Goal: Task Accomplishment & Management: Use online tool/utility

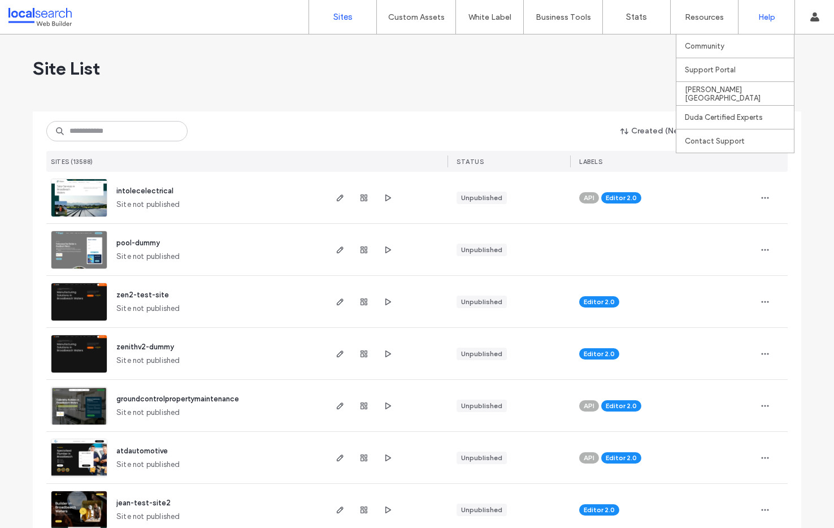
scroll to position [187, 0]
click at [93, 137] on input at bounding box center [116, 131] width 141 height 20
paste input "********"
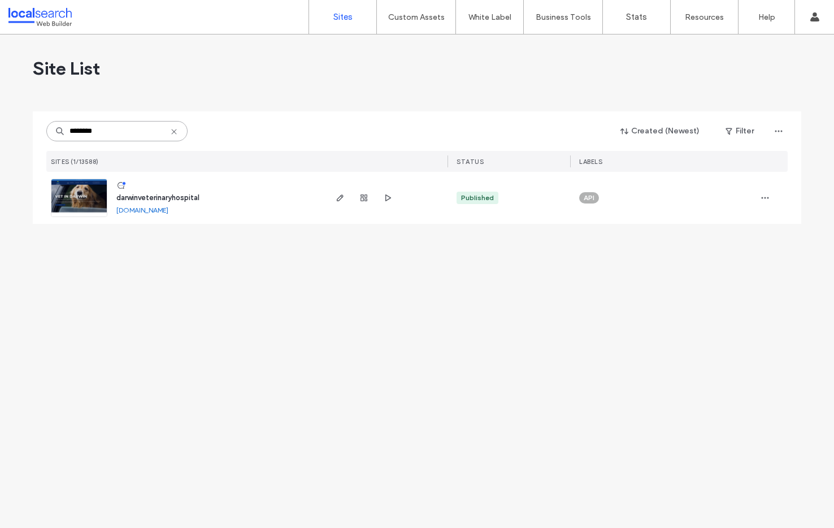
type input "********"
click at [82, 185] on img at bounding box center [78, 217] width 55 height 77
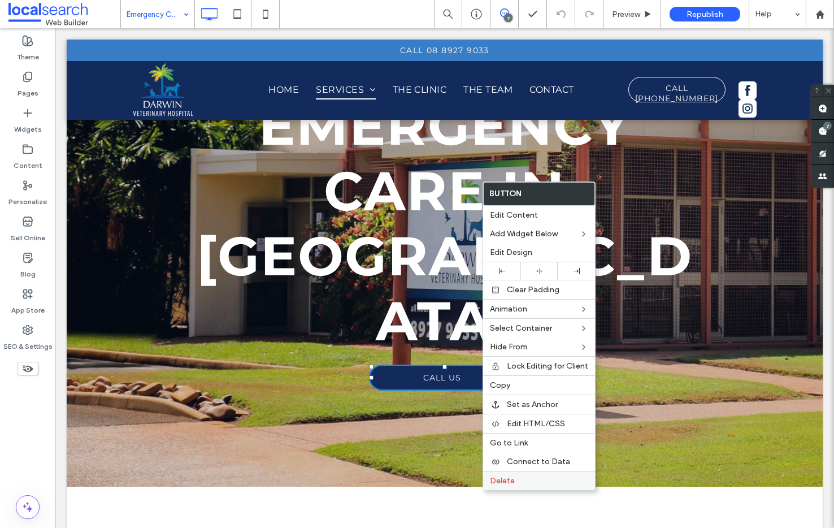
click at [543, 485] on label "Delete" at bounding box center [539, 481] width 98 height 10
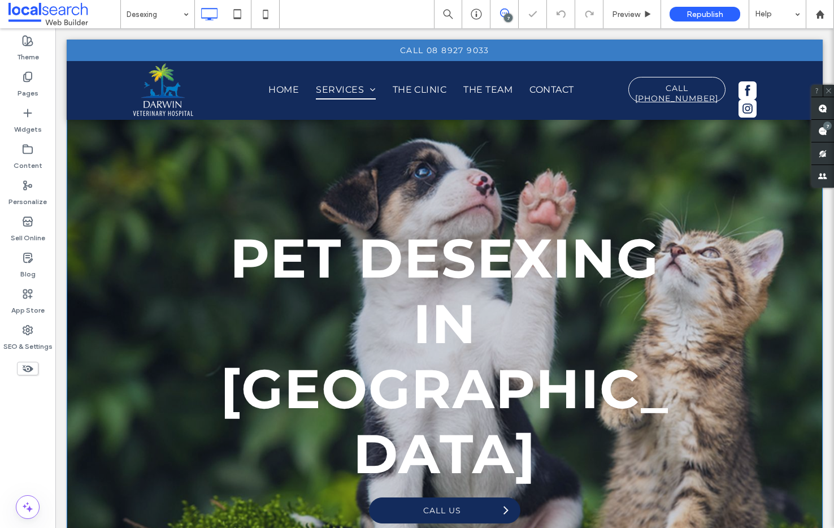
scroll to position [50, 0]
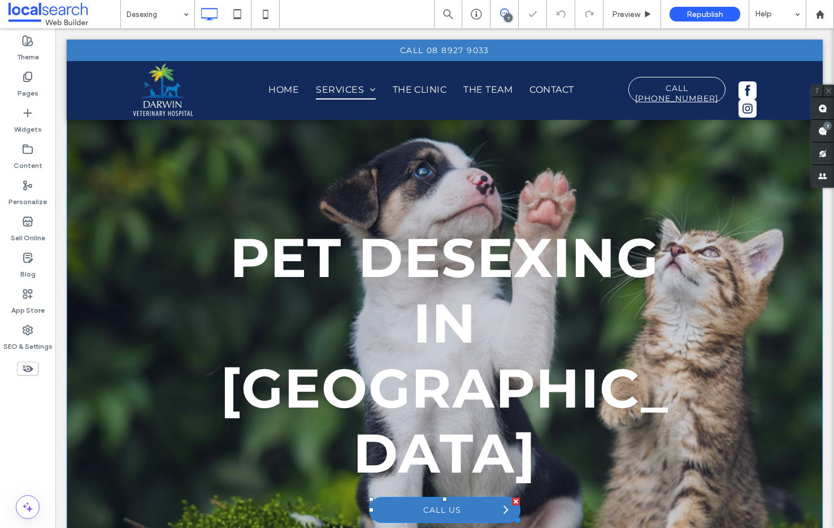
click at [512, 497] on div at bounding box center [516, 501] width 8 height 8
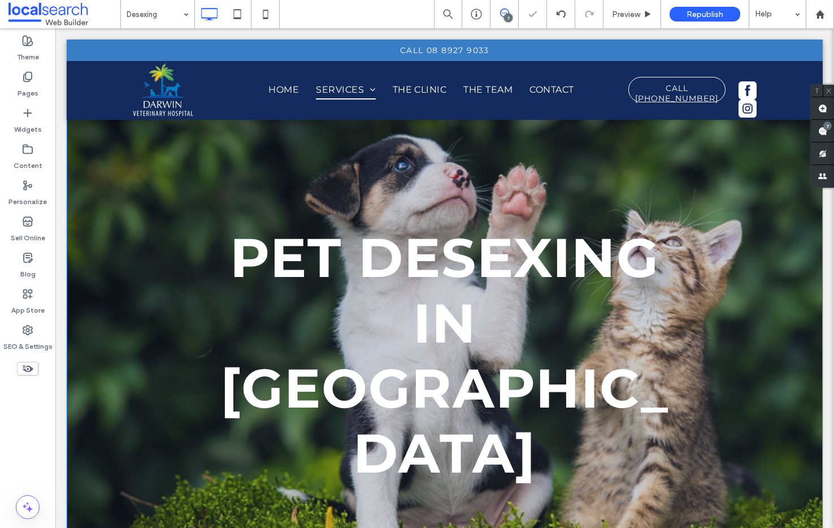
click at [186, 15] on div "Desexing" at bounding box center [157, 14] width 73 height 28
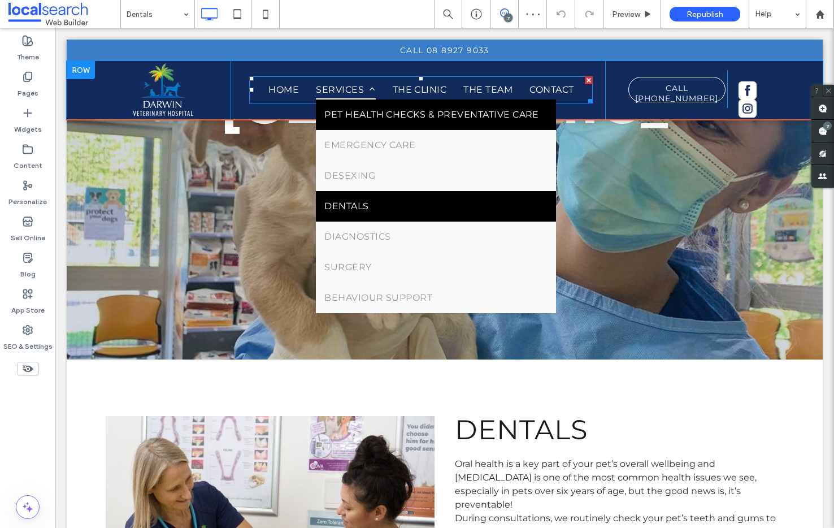
scroll to position [256, 0]
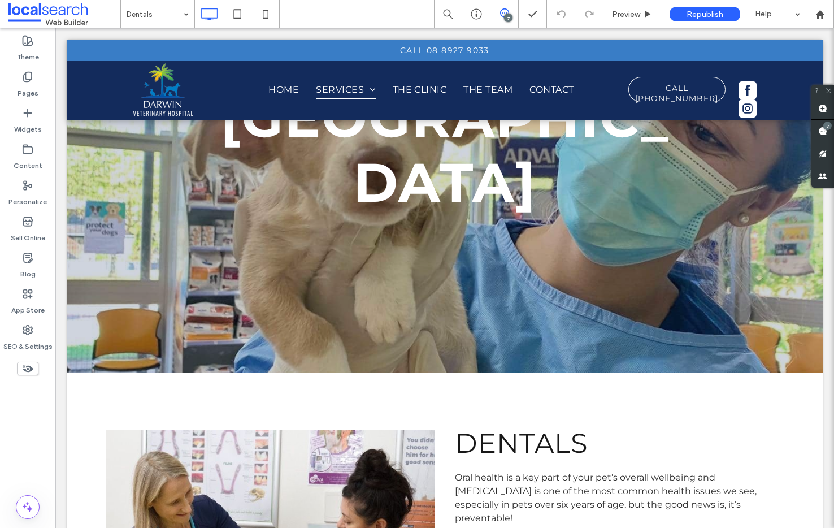
click at [183, 11] on div "Dentals" at bounding box center [157, 14] width 73 height 28
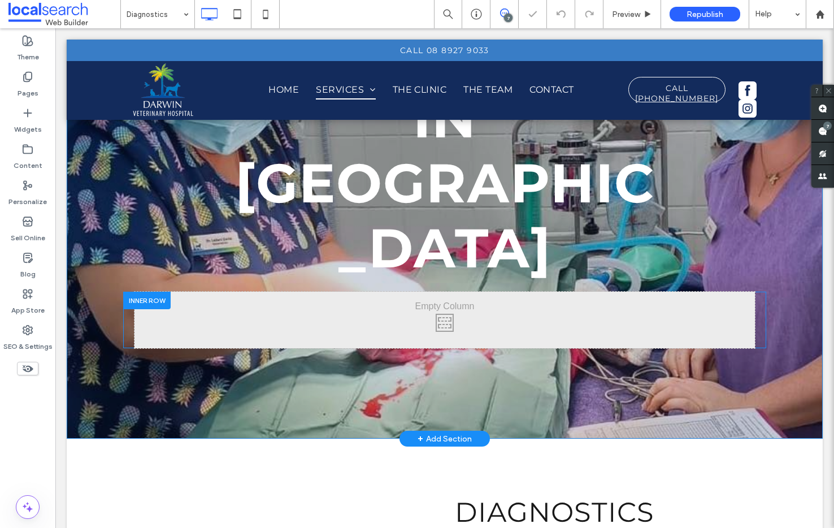
scroll to position [258, 0]
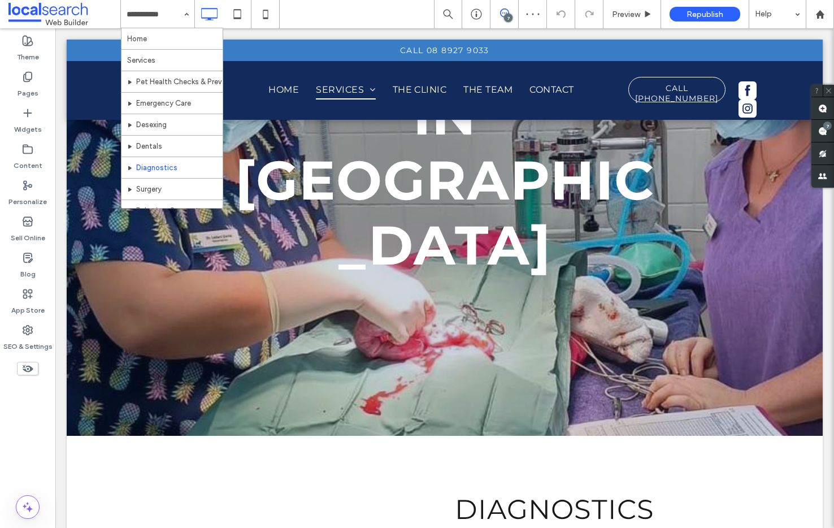
click at [185, 11] on div "Home Services Pet Health Checks & Preventative Care Emergency Care Desexing Den…" at bounding box center [157, 14] width 73 height 28
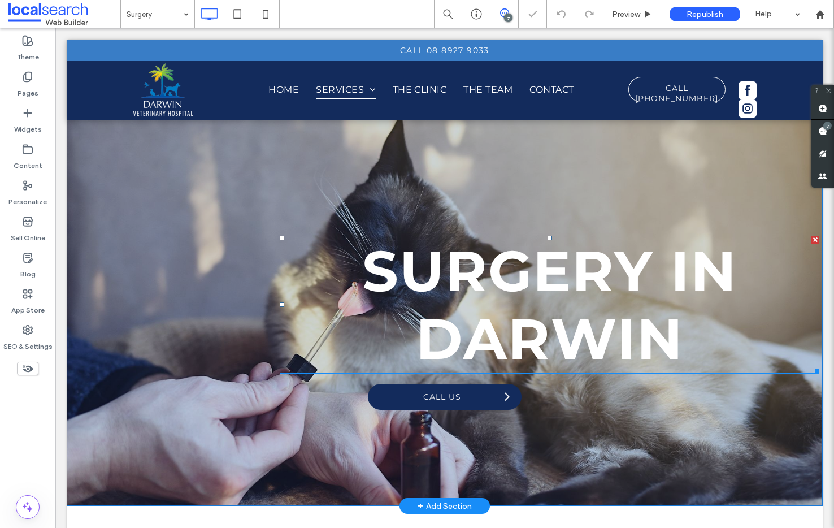
scroll to position [39, 0]
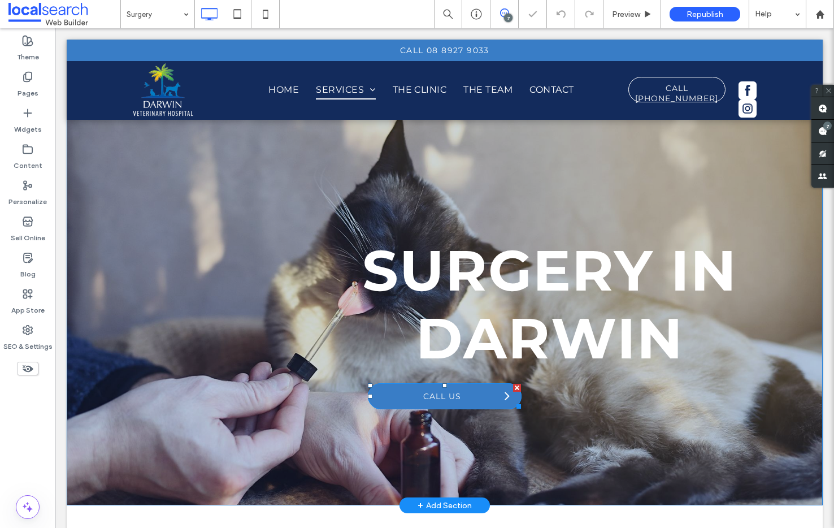
click at [515, 386] on div at bounding box center [517, 388] width 8 height 8
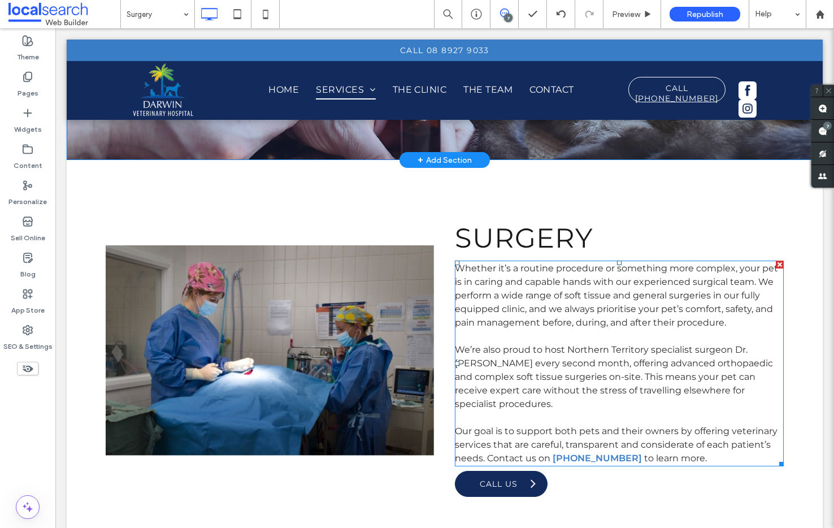
scroll to position [299, 0]
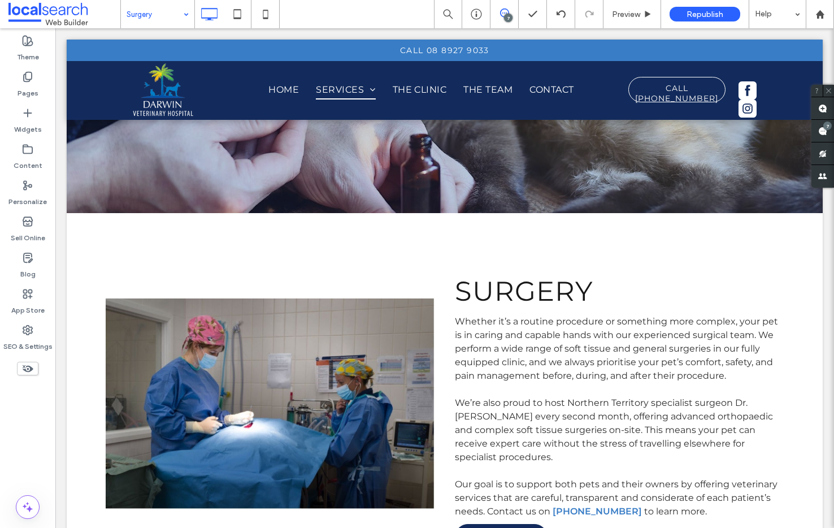
click at [186, 14] on div "Surgery" at bounding box center [157, 14] width 73 height 28
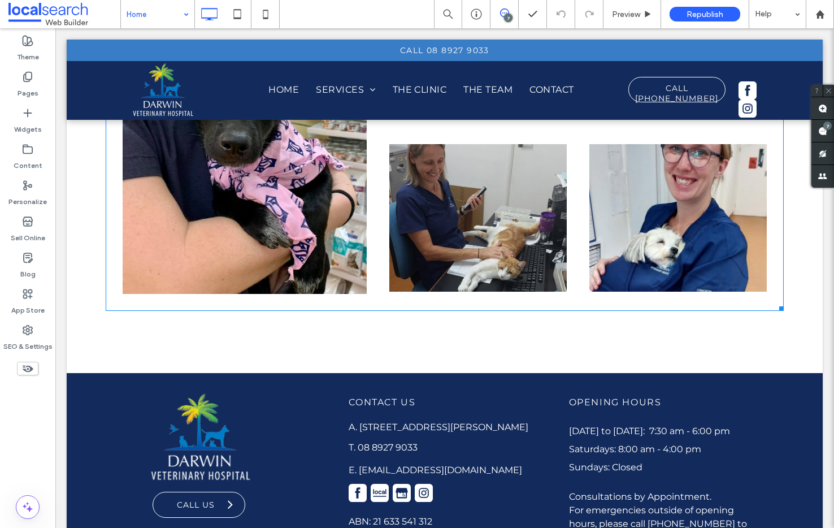
scroll to position [4230, 0]
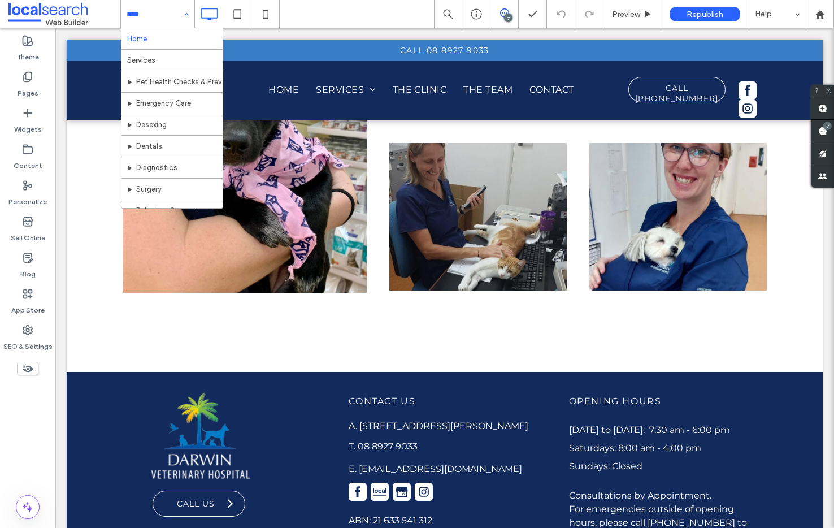
click at [186, 10] on div "Home Services Pet Health Checks & Preventative Care Emergency Care Desexing Den…" at bounding box center [157, 14] width 73 height 28
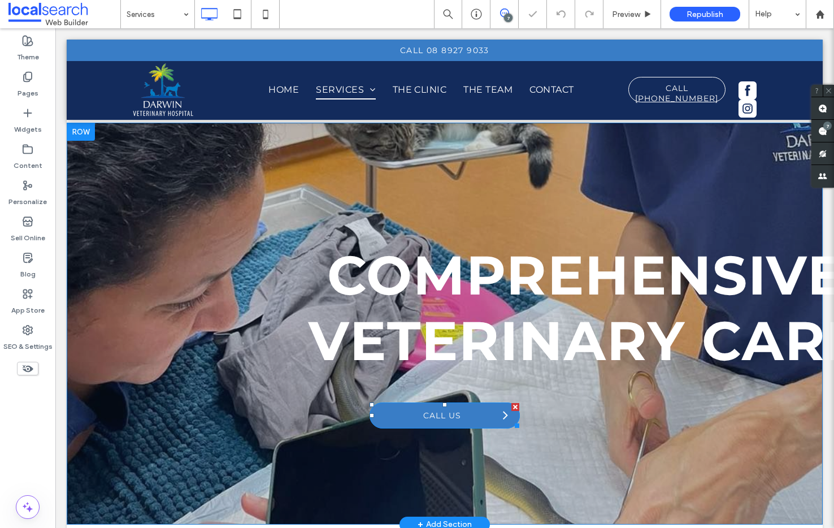
click at [512, 407] on div at bounding box center [515, 407] width 8 height 8
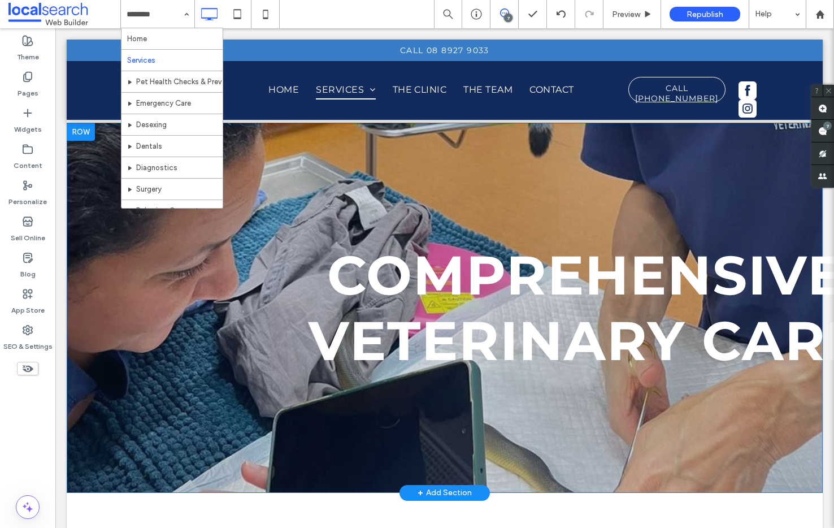
click at [186, 11] on div "Home Services Pet Health Checks & Preventative Care Emergency Care Desexing Den…" at bounding box center [157, 14] width 73 height 28
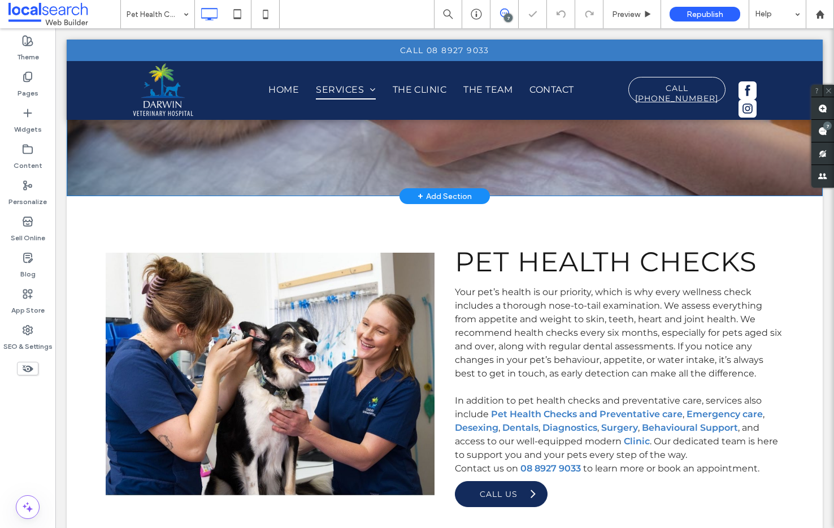
scroll to position [446, 0]
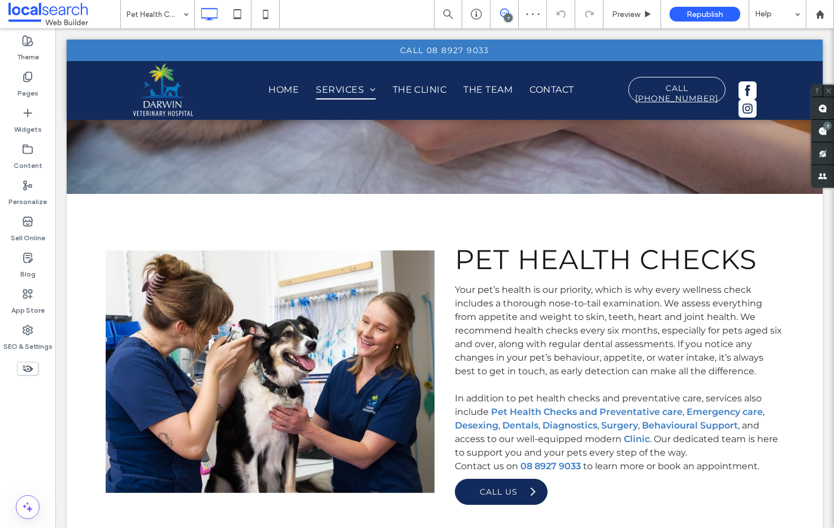
click at [186, 9] on div "Pet Health Checks & Preventative Care" at bounding box center [157, 14] width 73 height 28
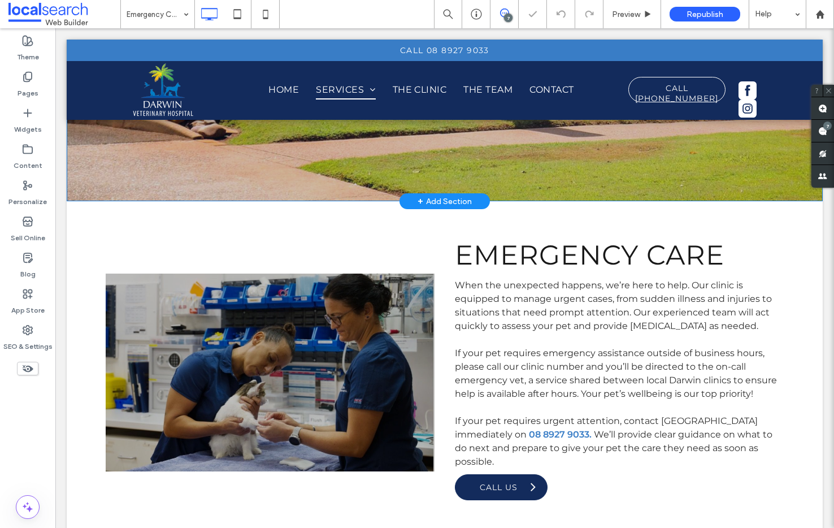
scroll to position [457, 0]
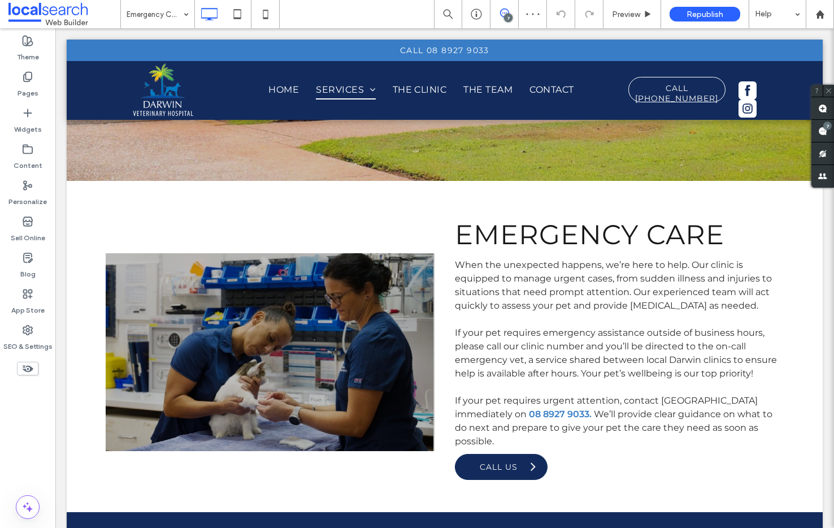
click at [188, 13] on div "Emergency Care" at bounding box center [157, 14] width 73 height 28
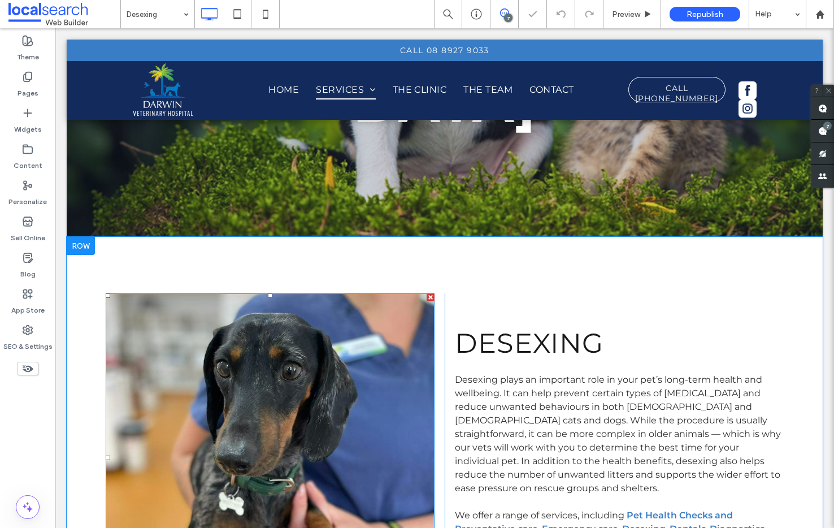
scroll to position [551, 0]
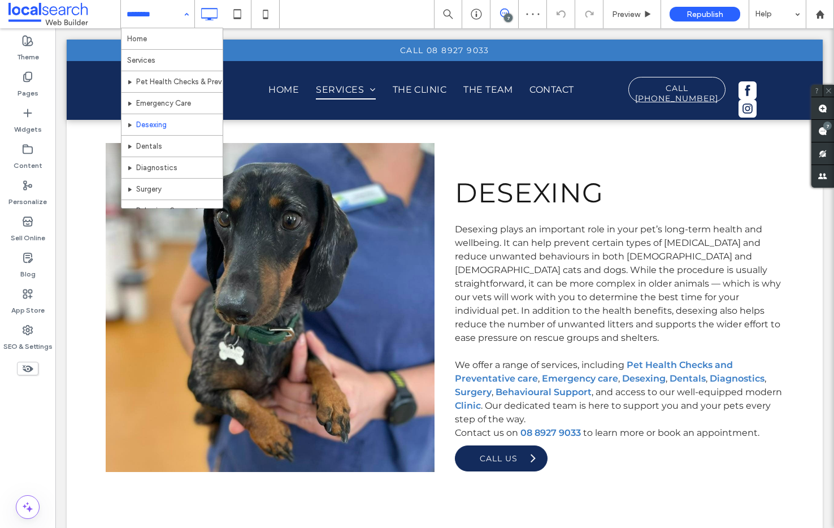
click at [186, 12] on div "Home Services Pet Health Checks & Preventative Care Emergency Care Desexing Den…" at bounding box center [157, 14] width 73 height 28
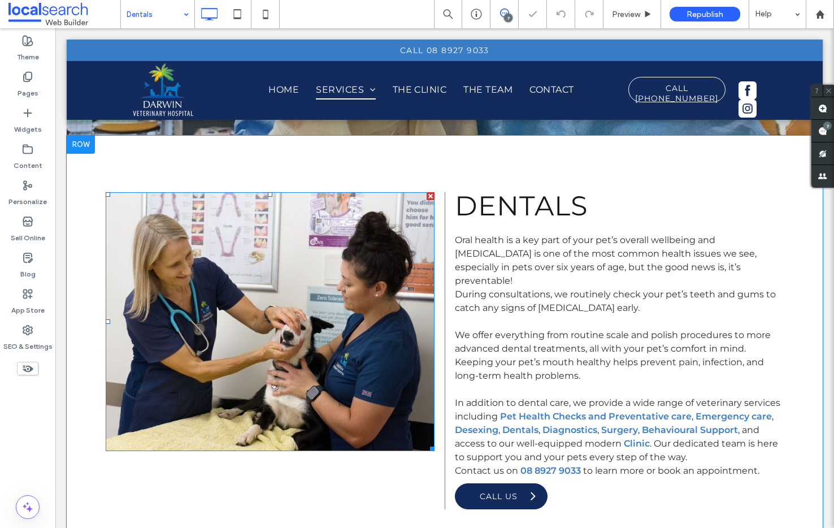
scroll to position [505, 0]
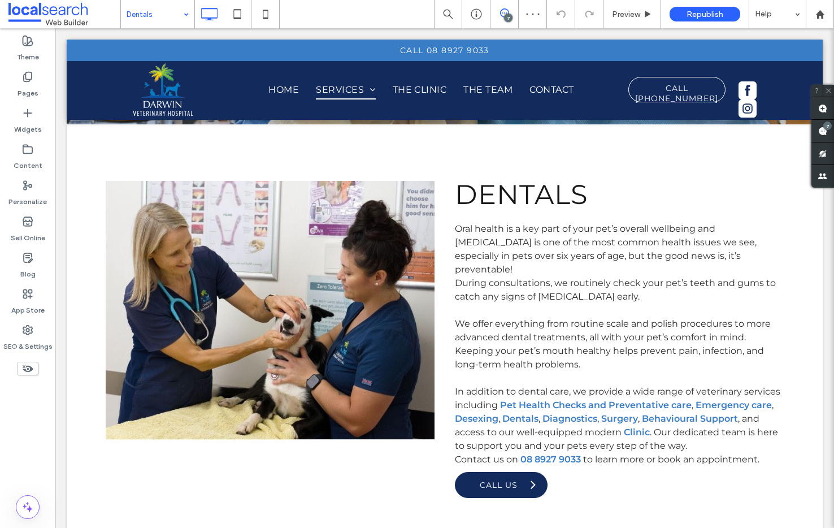
click at [188, 15] on div "Dentals" at bounding box center [157, 14] width 73 height 28
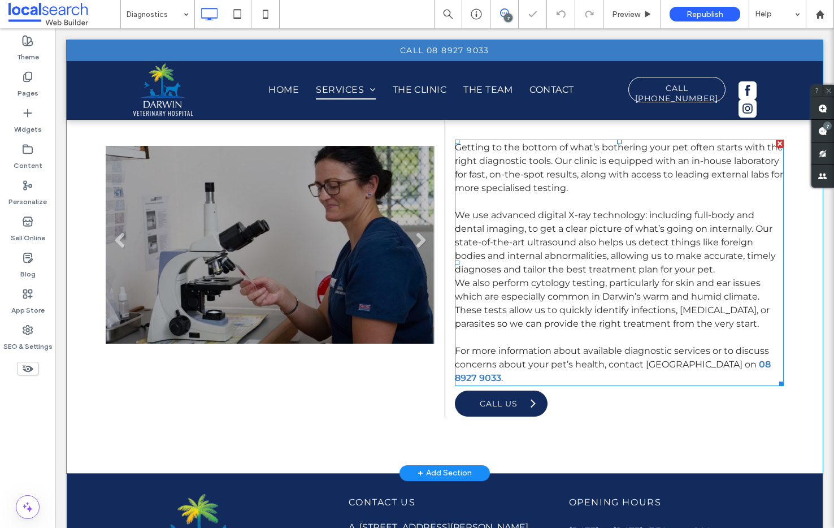
scroll to position [662, 0]
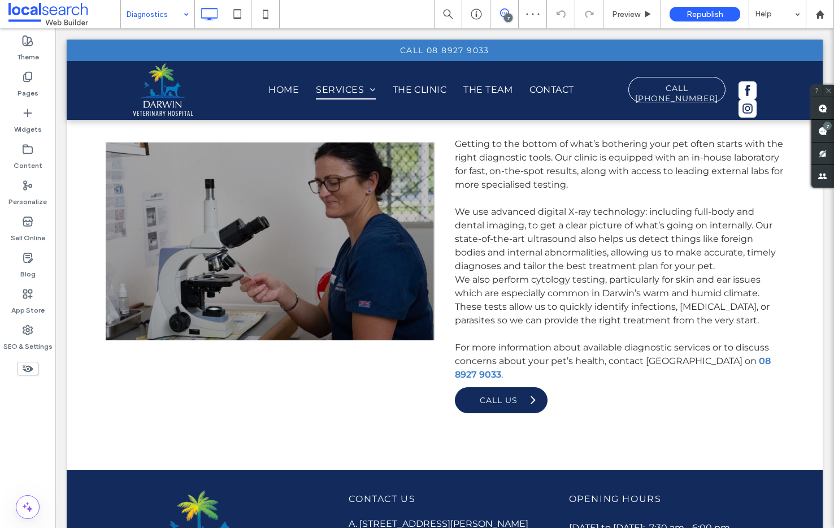
click at [188, 8] on div "Diagnostics" at bounding box center [157, 14] width 73 height 28
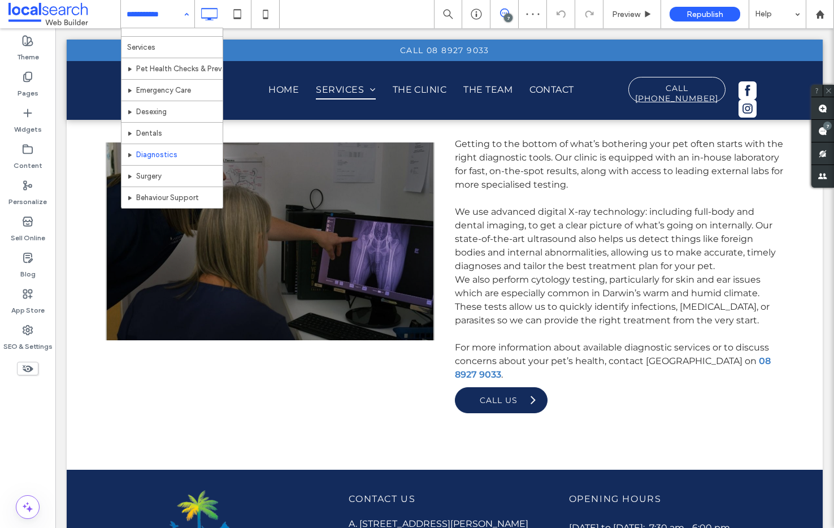
scroll to position [25, 0]
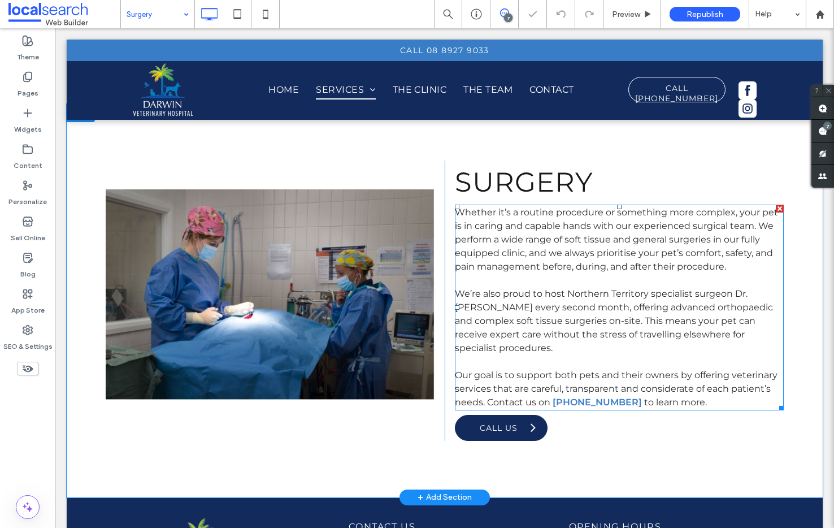
scroll to position [564, 0]
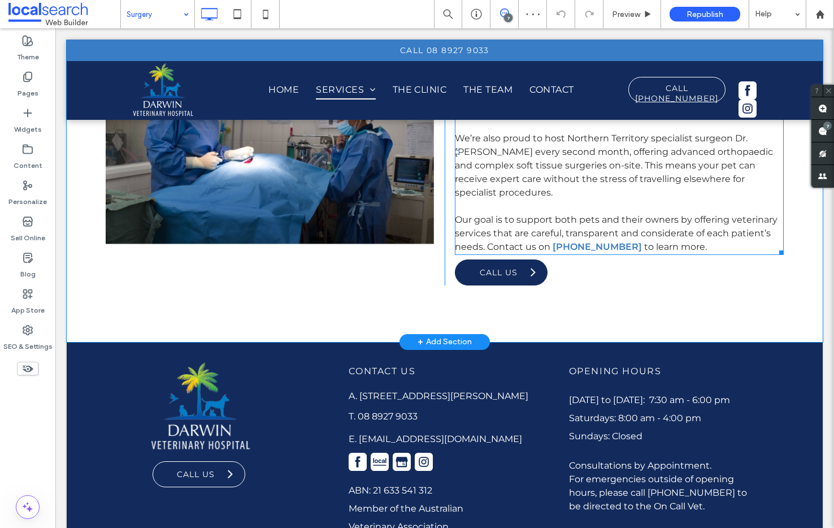
click at [693, 229] on p "Our goal is to support both pets and their owners by offering veterinary servic…" at bounding box center [619, 233] width 329 height 41
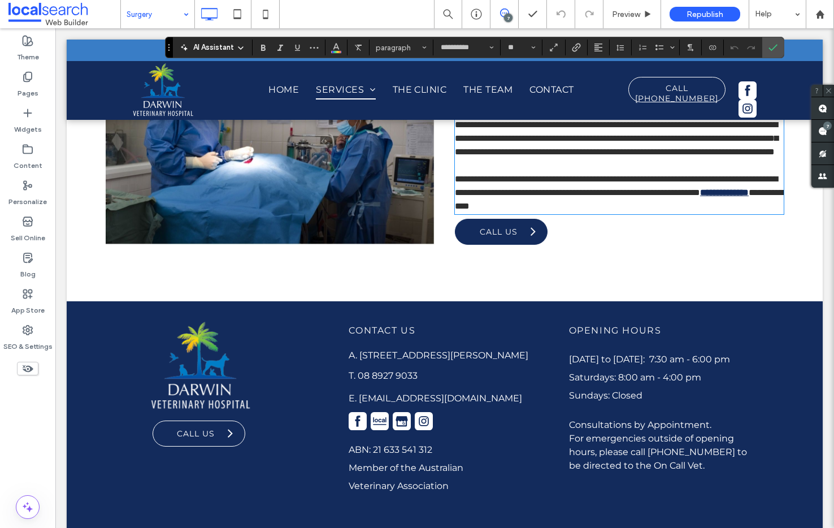
click at [700, 197] on link "**********" at bounding box center [724, 192] width 49 height 8
click at [701, 213] on p "**********" at bounding box center [619, 192] width 329 height 41
click at [772, 45] on icon "Confirm" at bounding box center [772, 47] width 9 height 9
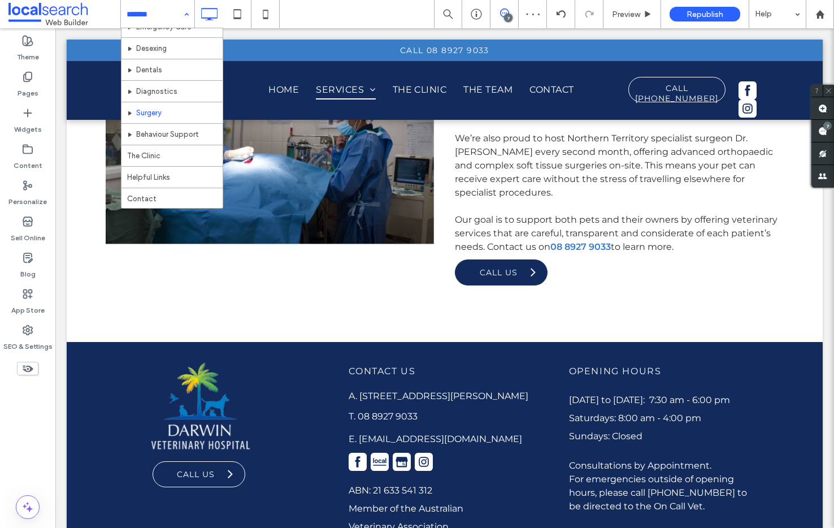
scroll to position [106, 0]
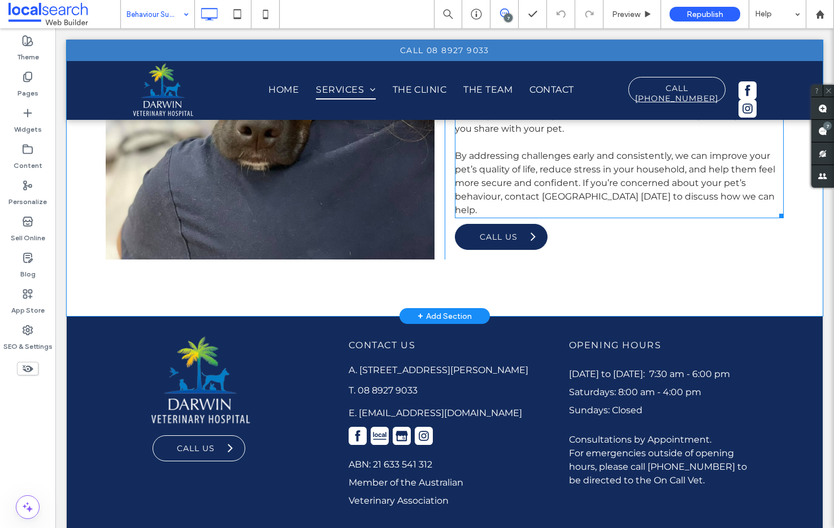
scroll to position [729, 0]
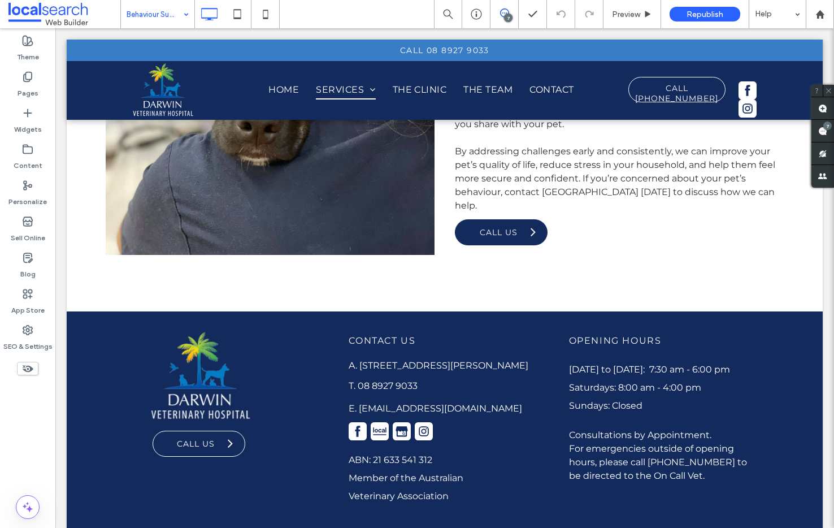
click at [181, 13] on div "Behaviour Support" at bounding box center [157, 14] width 73 height 28
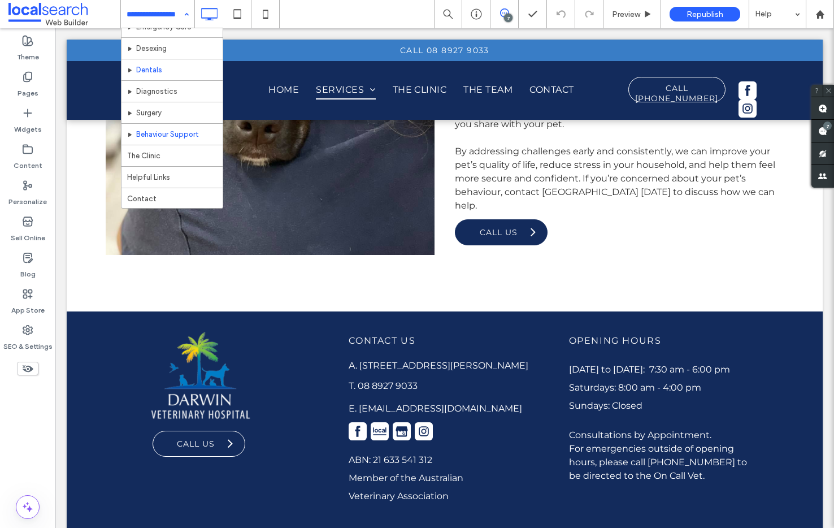
scroll to position [107, 0]
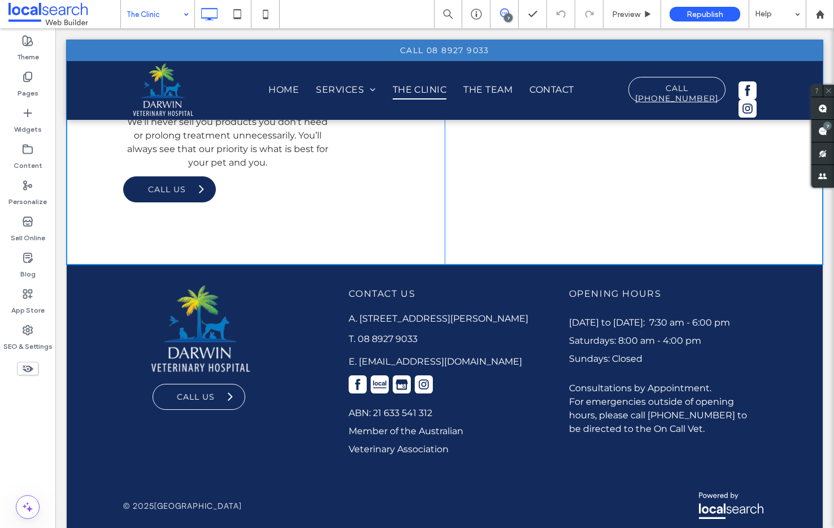
scroll to position [1728, 0]
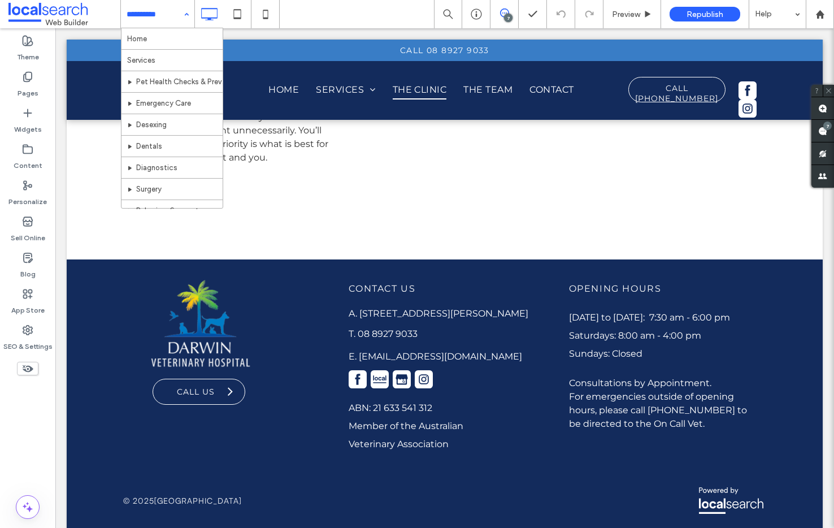
click at [185, 12] on div "Home Services Pet Health Checks & Preventative Care Emergency Care Desexing Den…" at bounding box center [157, 14] width 73 height 28
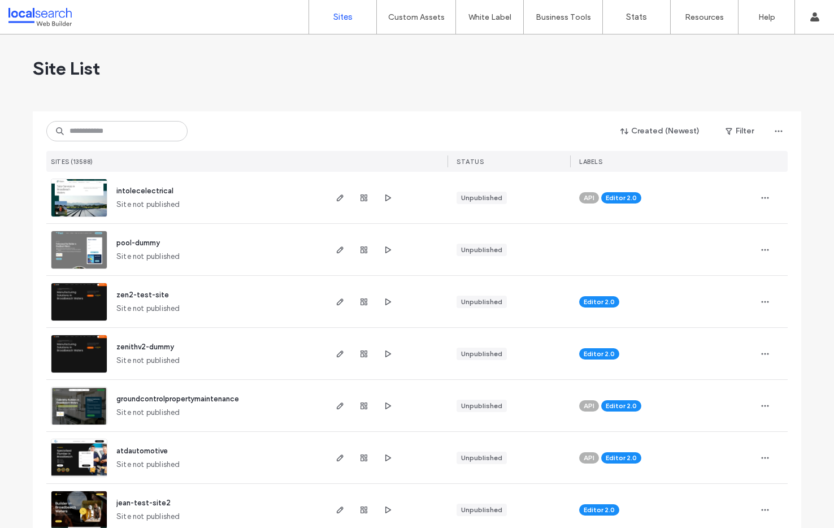
scroll to position [187, 0]
click at [98, 125] on input at bounding box center [116, 131] width 141 height 20
paste input "********"
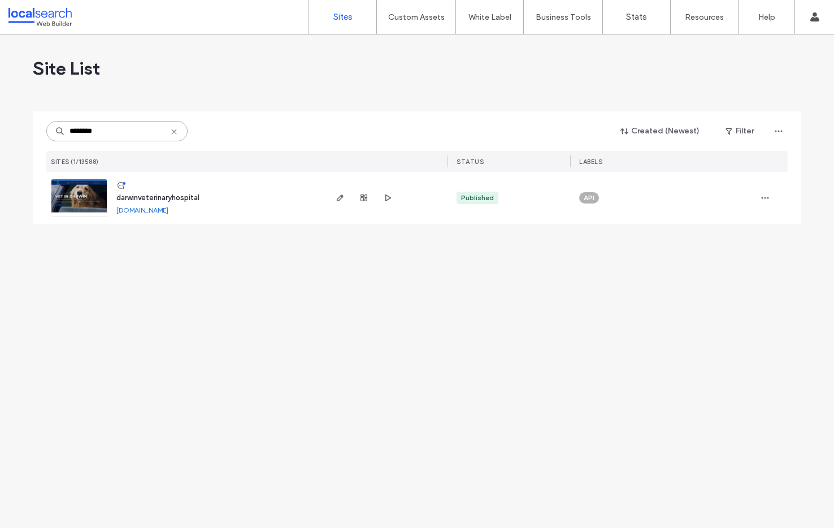
type input "********"
click at [99, 194] on img at bounding box center [78, 217] width 55 height 77
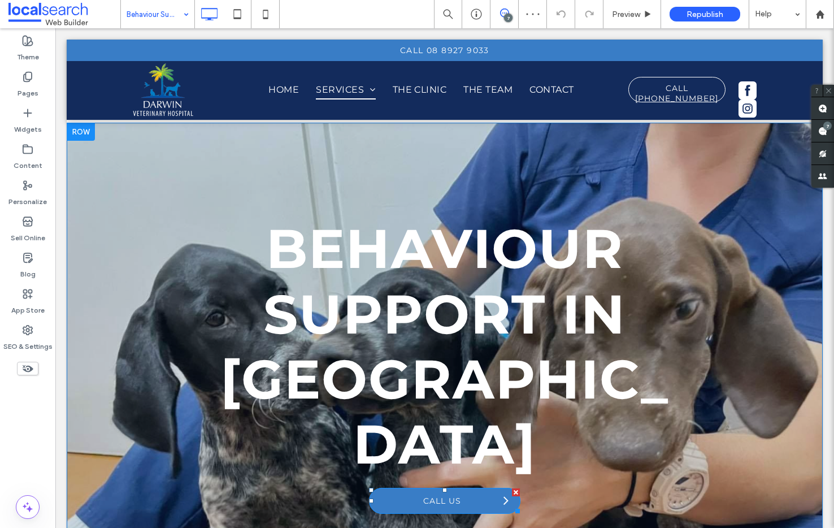
click at [512, 488] on div at bounding box center [516, 492] width 8 height 8
